Goal: Check status: Check status

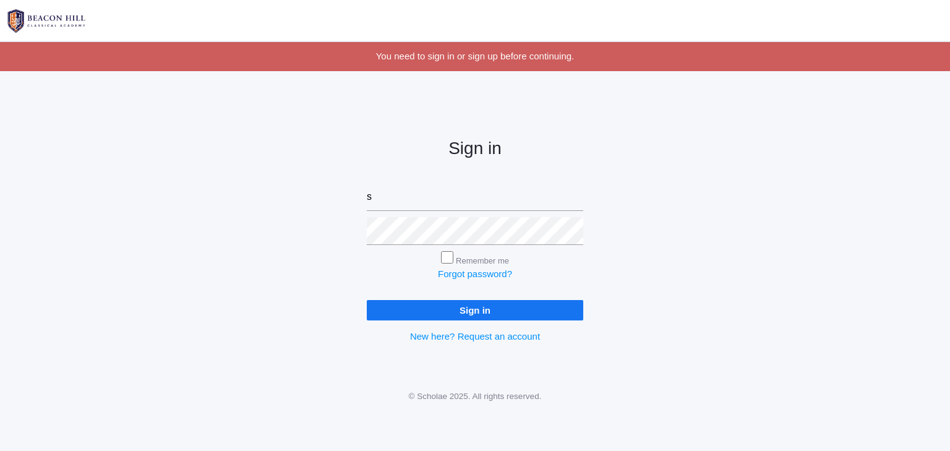
type input "sarah@beaconhillclassical.org"
click at [367, 300] on input "Sign in" at bounding box center [475, 310] width 217 height 20
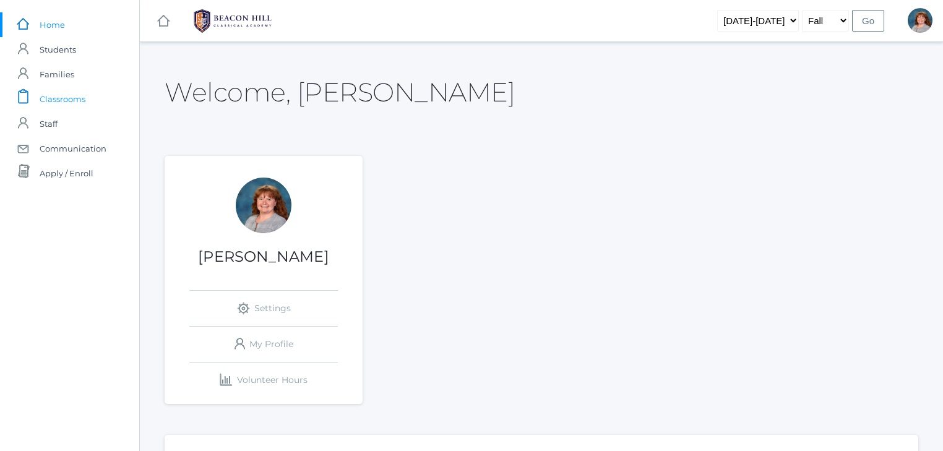
click at [62, 95] on span "Classrooms" at bounding box center [63, 99] width 46 height 25
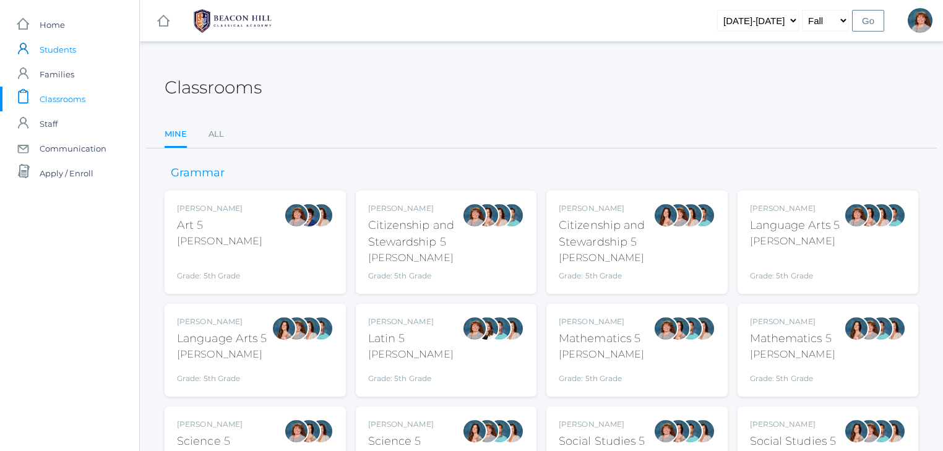
click at [81, 49] on link "icons/user/plain Created with Sketch. Students" at bounding box center [69, 49] width 139 height 25
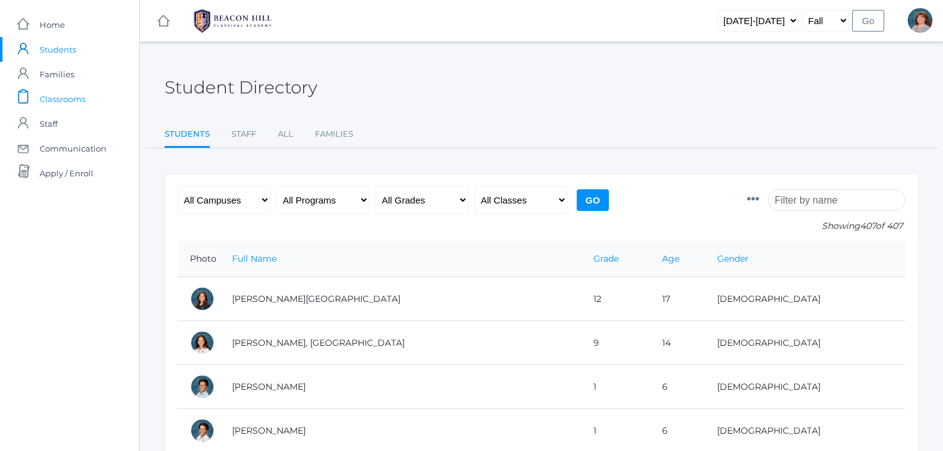
click at [74, 104] on span "Classrooms" at bounding box center [63, 99] width 46 height 25
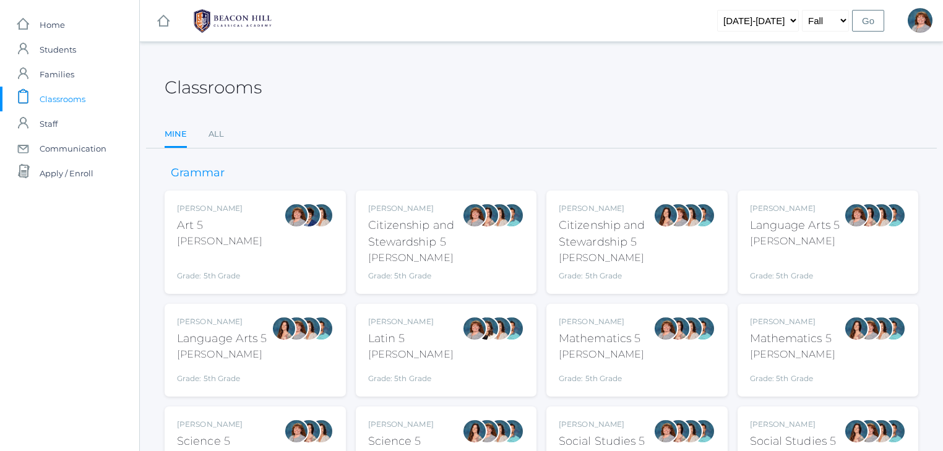
scroll to position [92, 0]
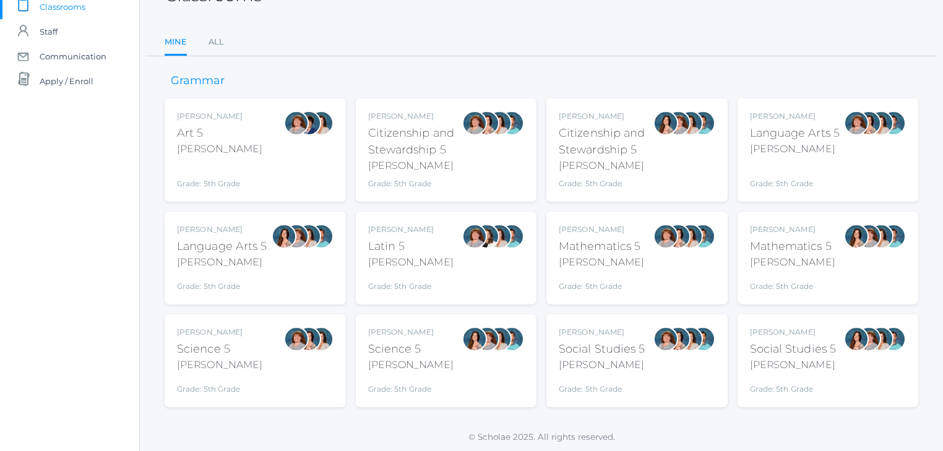
click at [835, 166] on div "Grade: 5th Grade" at bounding box center [795, 175] width 90 height 28
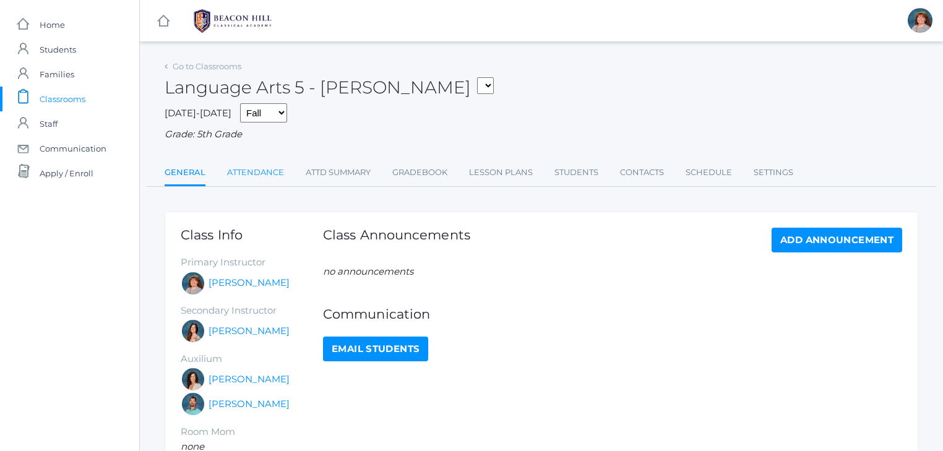
click at [262, 176] on link "Attendance" at bounding box center [255, 172] width 57 height 25
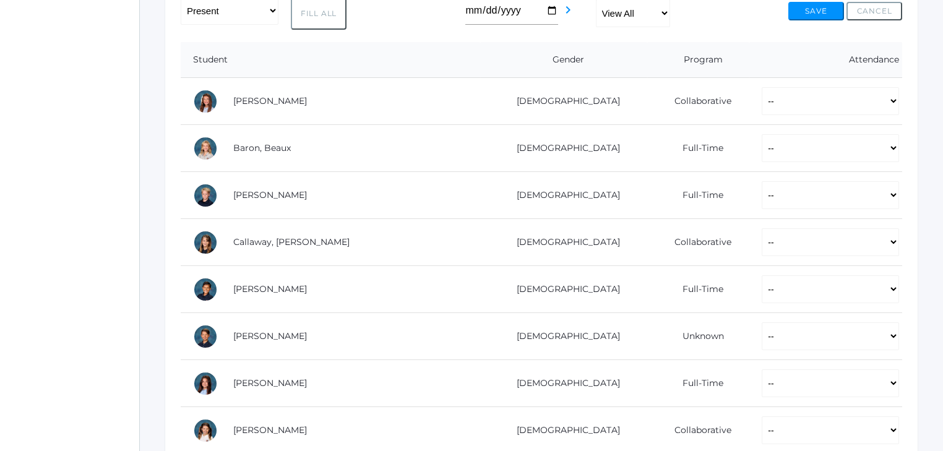
scroll to position [346, 0]
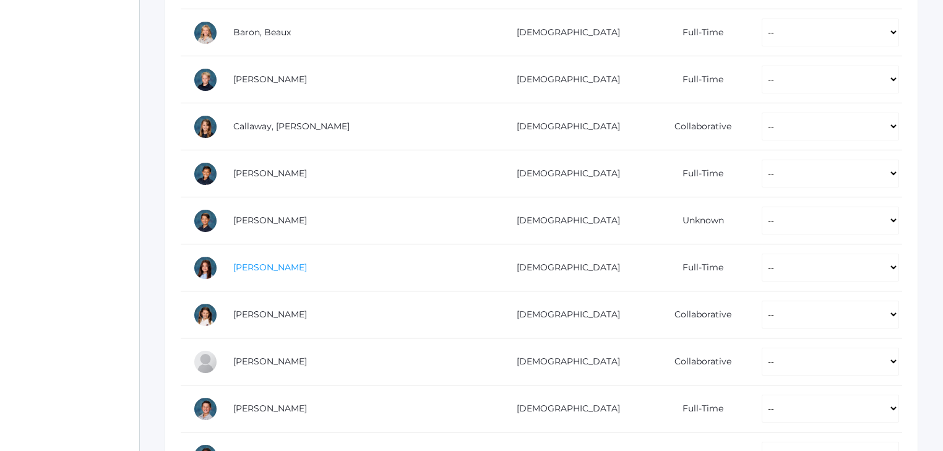
click at [276, 270] on link "[PERSON_NAME]" at bounding box center [270, 267] width 74 height 11
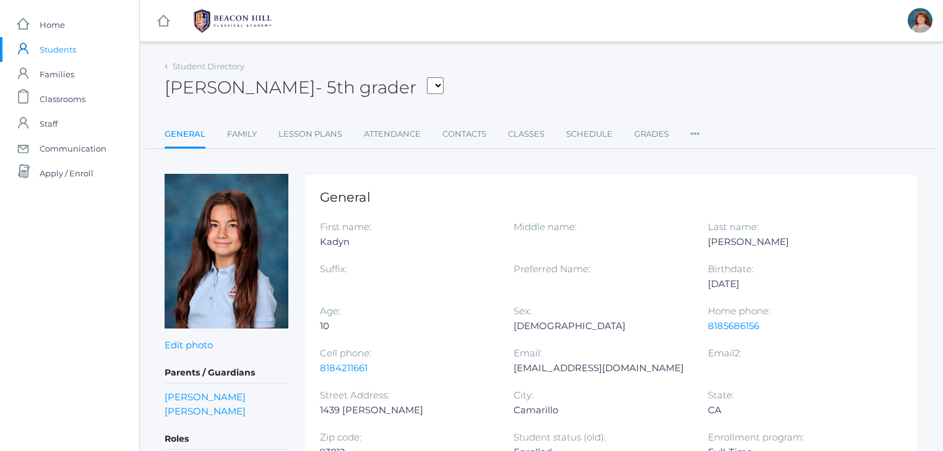
scroll to position [115, 0]
